Goal: Navigation & Orientation: Find specific page/section

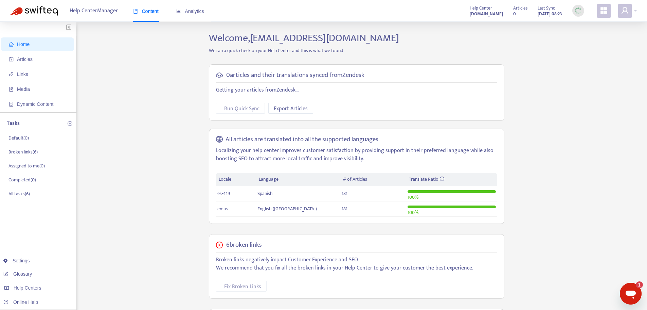
click at [579, 9] on img at bounding box center [578, 10] width 8 height 8
click at [121, 209] on link "[DOMAIN_NAME]" at bounding box center [108, 205] width 46 height 5
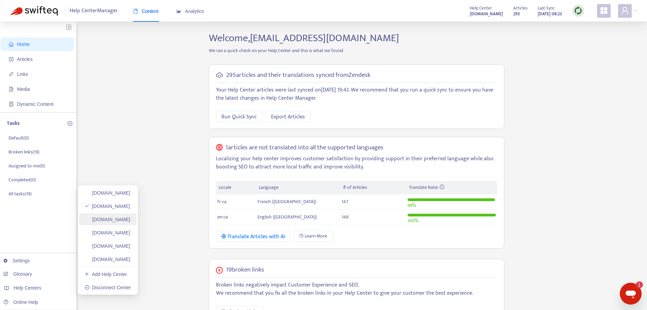
click at [130, 220] on link "[DOMAIN_NAME]" at bounding box center [108, 218] width 46 height 5
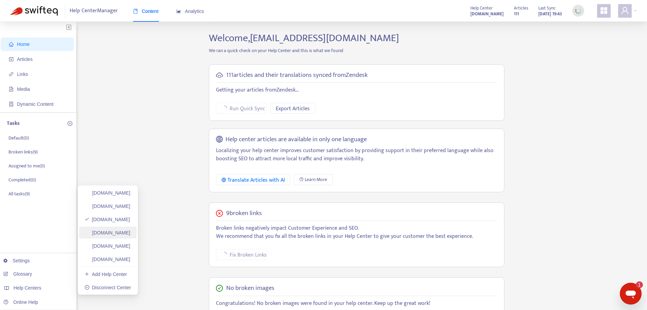
click at [118, 235] on link "[DOMAIN_NAME]" at bounding box center [108, 232] width 46 height 5
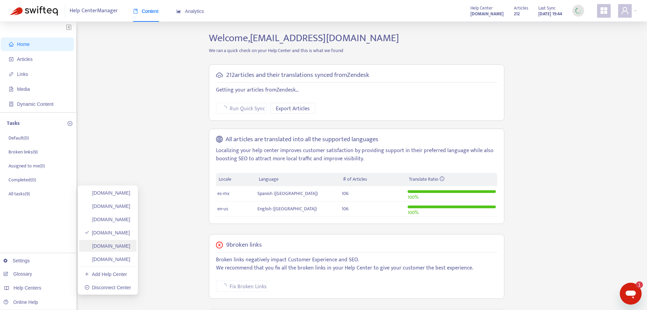
click at [111, 248] on link "[DOMAIN_NAME]" at bounding box center [108, 245] width 46 height 5
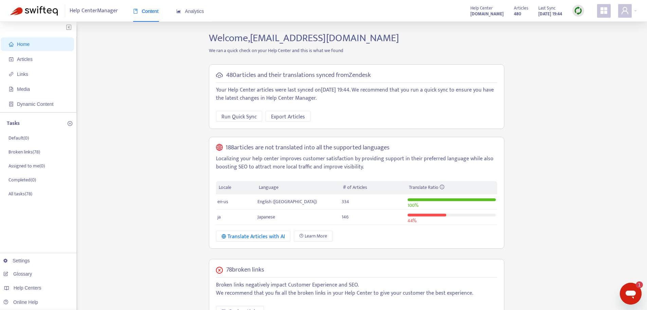
click at [576, 14] on img at bounding box center [578, 10] width 8 height 8
click at [592, 28] on link "Quick Sync" at bounding box center [592, 25] width 29 height 8
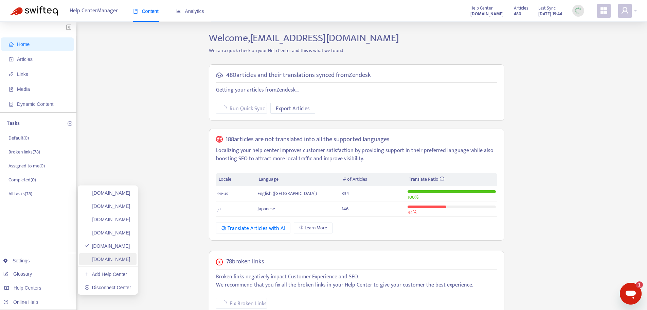
click at [130, 256] on link "[DOMAIN_NAME]" at bounding box center [108, 258] width 46 height 5
